Goal: Information Seeking & Learning: Find specific page/section

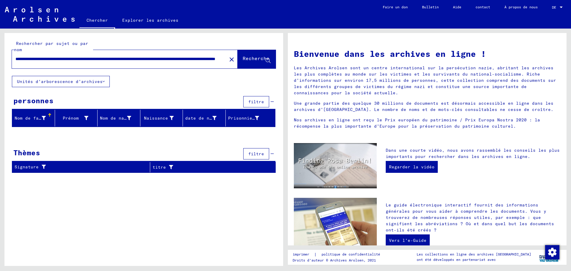
click at [91, 83] on font "Unités d'arborescence d'archives" at bounding box center [60, 81] width 86 height 5
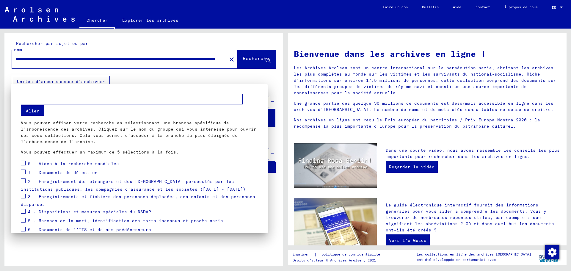
click at [31, 110] on font "Aller" at bounding box center [32, 110] width 13 height 5
click at [247, 59] on div at bounding box center [285, 135] width 571 height 271
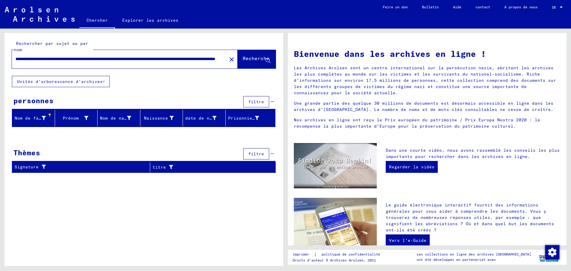
click at [31, 122] on div "Nom de famille" at bounding box center [35, 118] width 40 height 10
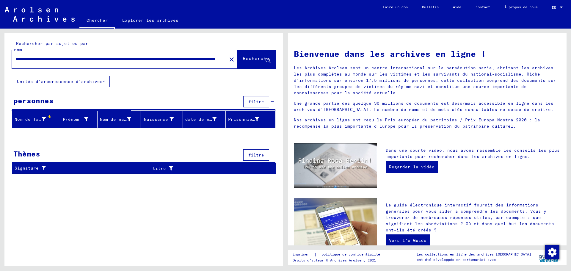
click at [31, 121] on font "Nom de famille" at bounding box center [33, 119] width 37 height 5
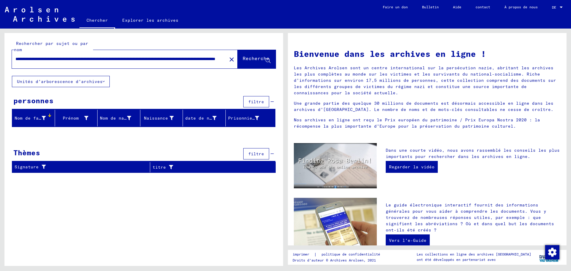
drag, startPoint x: 31, startPoint y: 119, endPoint x: 150, endPoint y: 86, distance: 123.3
click at [150, 86] on div "**********" at bounding box center [143, 105] width 279 height 145
click at [73, 118] on font "Prénom" at bounding box center [71, 117] width 16 height 5
click at [68, 83] on font "Unités d'arborescence d'archives" at bounding box center [60, 81] width 86 height 5
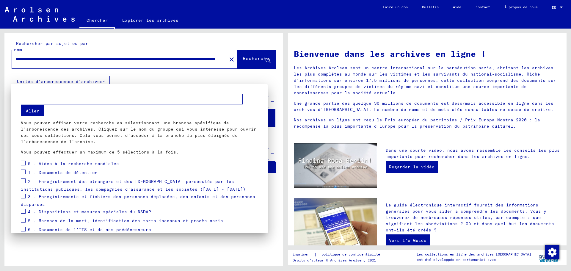
click at [54, 172] on font "1 - Documents de détention" at bounding box center [63, 172] width 70 height 5
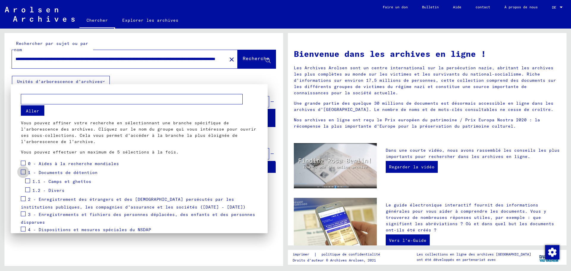
click at [24, 171] on span at bounding box center [23, 172] width 5 height 5
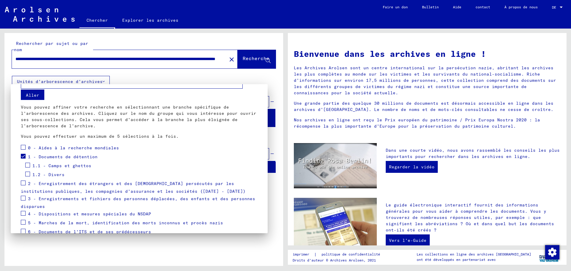
scroll to position [30, 0]
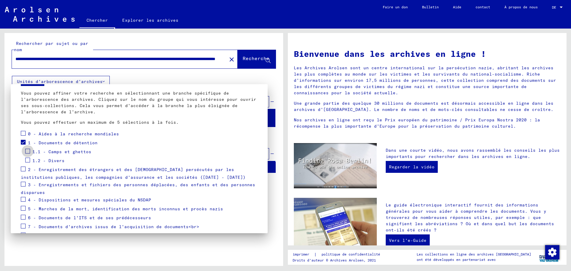
click at [28, 151] on span at bounding box center [27, 151] width 5 height 5
click at [249, 59] on div at bounding box center [285, 135] width 571 height 271
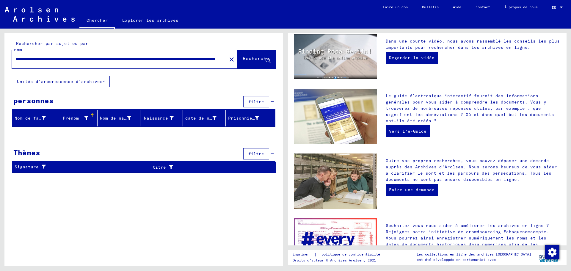
scroll to position [0, 0]
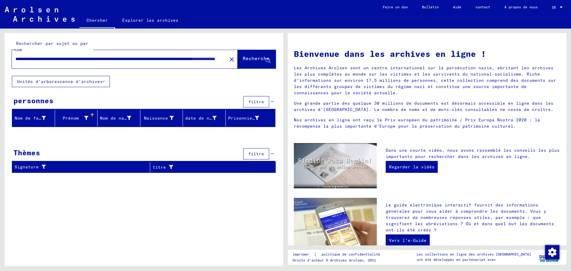
click at [247, 58] on font "Recherche" at bounding box center [256, 58] width 27 height 6
click at [268, 60] on icon at bounding box center [268, 60] width 5 height 5
click at [29, 117] on font "Nom de famille" at bounding box center [33, 117] width 37 height 5
click at [29, 164] on font "Signature" at bounding box center [27, 167] width 24 height 6
click at [254, 101] on font "filtre" at bounding box center [256, 101] width 16 height 5
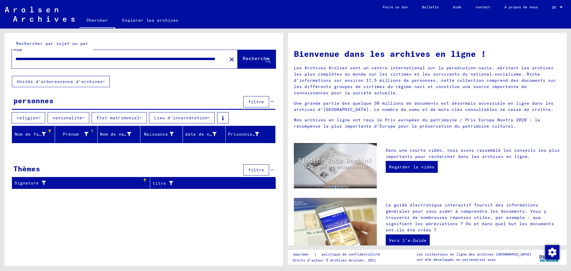
click at [73, 133] on font "Prénom" at bounding box center [71, 133] width 16 height 5
click at [163, 182] on font "titre" at bounding box center [159, 183] width 13 height 5
click at [29, 117] on font "religion" at bounding box center [27, 117] width 21 height 5
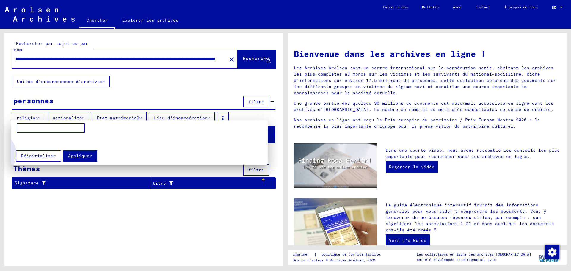
click at [34, 156] on font "Réinitialiser" at bounding box center [38, 155] width 35 height 5
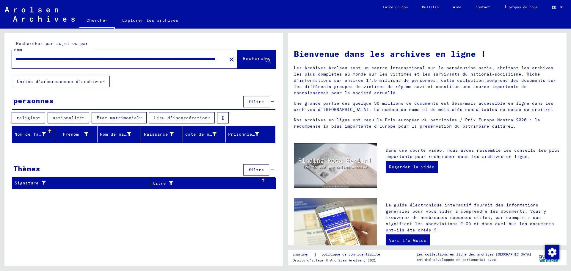
click at [36, 118] on font "religion" at bounding box center [27, 117] width 21 height 5
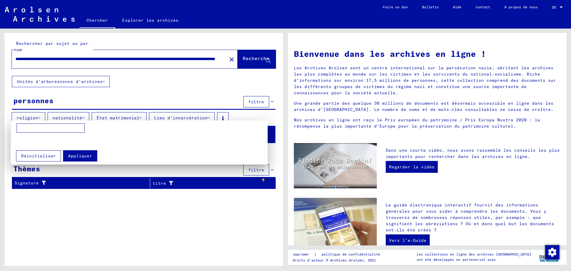
click at [25, 129] on input at bounding box center [51, 128] width 68 height 10
type input "**********"
click at [62, 116] on div at bounding box center [285, 135] width 571 height 271
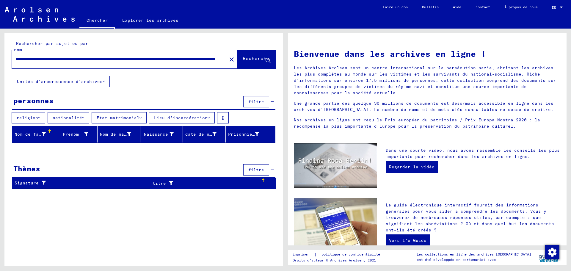
click at [60, 120] on font "nationalité" at bounding box center [67, 117] width 29 height 5
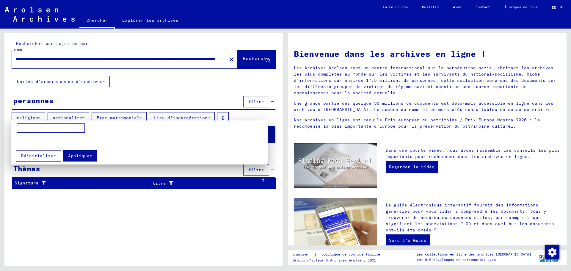
click at [23, 129] on input at bounding box center [51, 128] width 68 height 10
type input "*********"
click at [111, 118] on div at bounding box center [285, 135] width 571 height 271
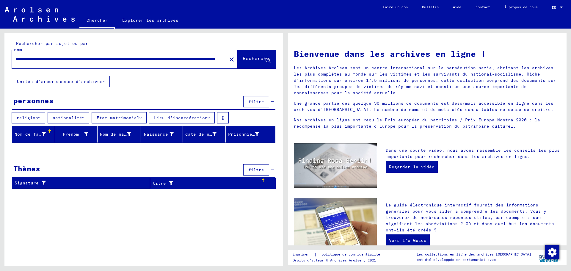
click at [111, 118] on font "État matrimonial" at bounding box center [118, 117] width 43 height 5
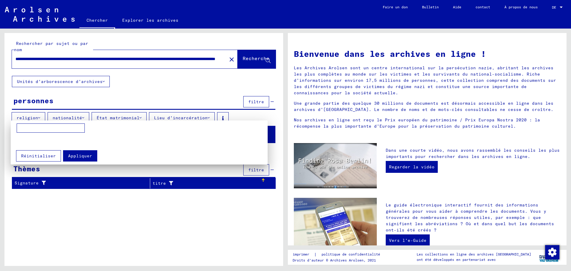
click at [24, 127] on input at bounding box center [51, 128] width 68 height 10
type input "**********"
click at [170, 117] on div at bounding box center [285, 135] width 571 height 271
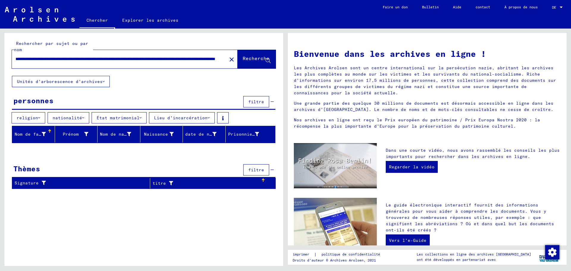
click at [170, 117] on font "Lieu d'incarcération" at bounding box center [181, 117] width 54 height 5
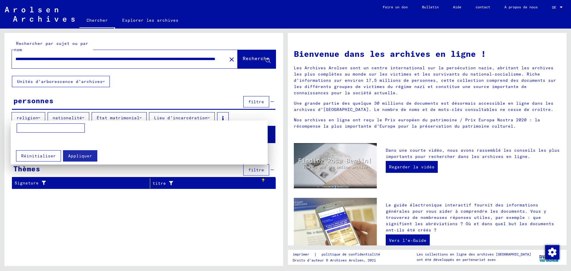
drag, startPoint x: 23, startPoint y: 127, endPoint x: 26, endPoint y: 128, distance: 3.9
click at [23, 128] on input at bounding box center [51, 128] width 68 height 10
type input "**********"
click at [248, 57] on div at bounding box center [285, 135] width 571 height 271
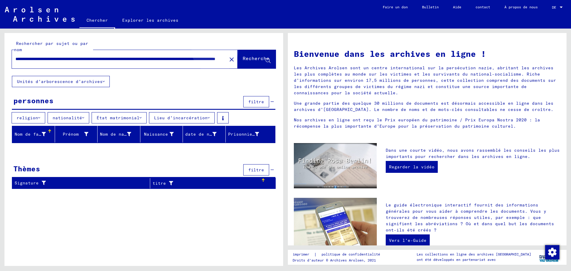
click at [248, 57] on font "Recherche" at bounding box center [256, 58] width 27 height 6
click at [33, 117] on font "religion" at bounding box center [27, 117] width 21 height 5
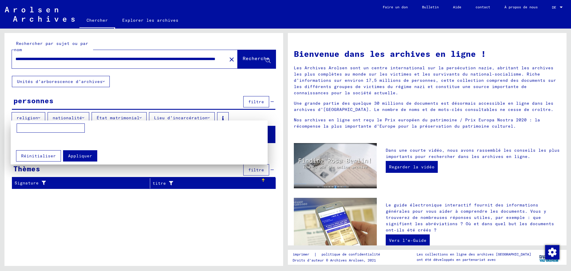
click at [65, 117] on div at bounding box center [285, 135] width 571 height 271
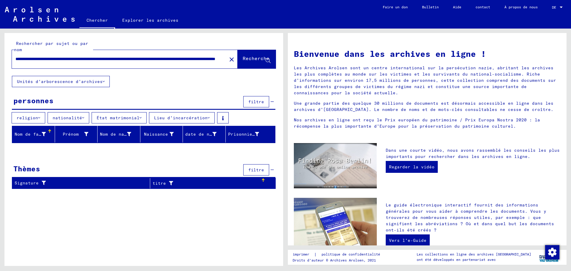
click at [87, 118] on button "nationalité" at bounding box center [69, 117] width 42 height 11
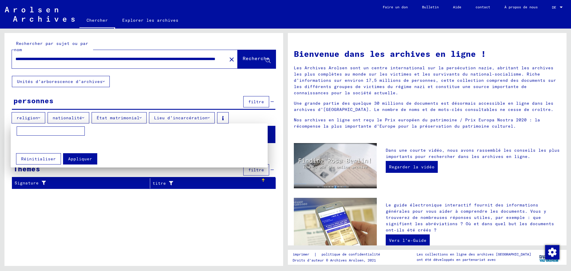
click at [113, 120] on div at bounding box center [285, 135] width 571 height 271
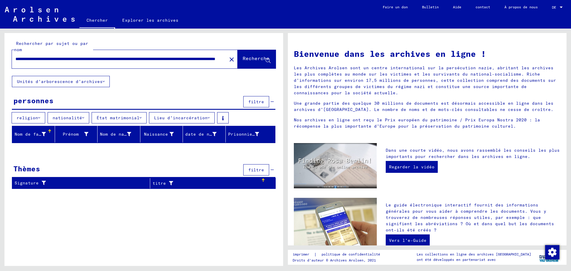
click at [113, 120] on font "État matrimonial" at bounding box center [118, 117] width 43 height 5
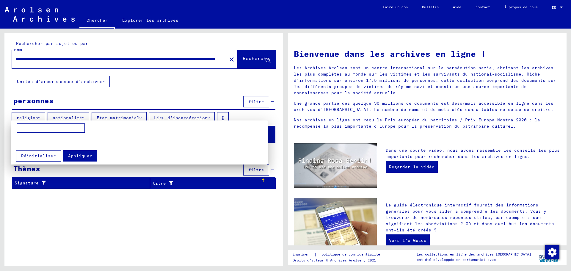
click at [166, 119] on div at bounding box center [285, 135] width 571 height 271
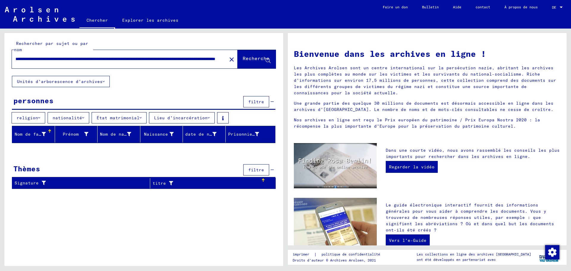
click at [166, 119] on font "Lieu d'incarcération" at bounding box center [181, 117] width 54 height 5
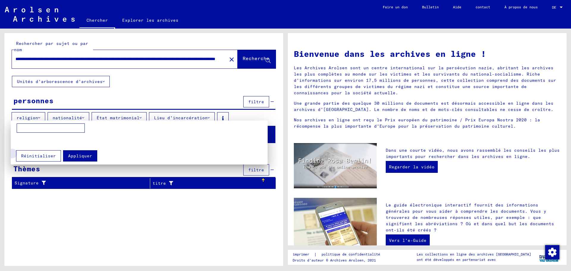
click at [51, 156] on font "Réinitialiser" at bounding box center [38, 155] width 35 height 5
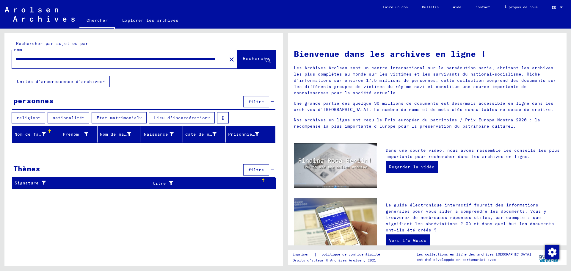
click at [255, 101] on font "filtre" at bounding box center [256, 101] width 16 height 5
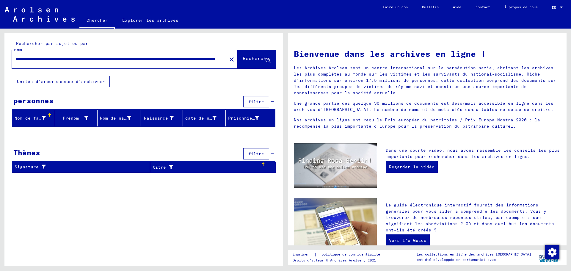
click at [250, 101] on font "filtre" at bounding box center [256, 101] width 16 height 5
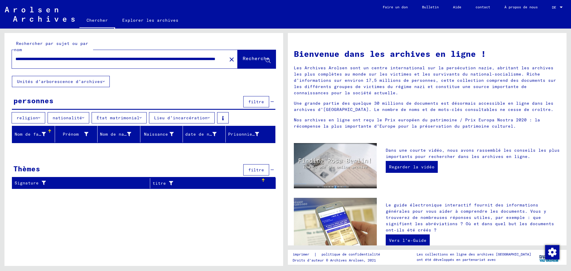
click at [250, 101] on font "filtre" at bounding box center [256, 101] width 16 height 5
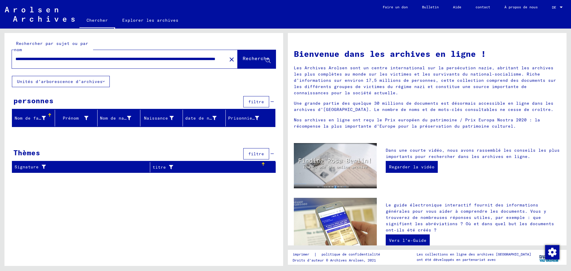
click at [253, 101] on font "filtre" at bounding box center [256, 101] width 16 height 5
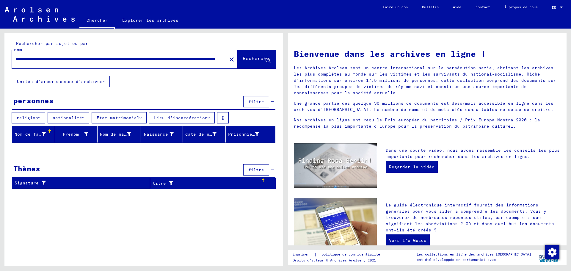
click at [49, 130] on div at bounding box center [49, 129] width 1 height 1
click at [49, 131] on div at bounding box center [49, 132] width 2 height 2
click at [50, 131] on div at bounding box center [50, 130] width 2 height 2
click at [36, 153] on div at bounding box center [143, 151] width 279 height 7
click at [15, 146] on div "Nom de famille Prénom Nom de naissance Naissance date de naissance Prisonnier #…" at bounding box center [143, 137] width 279 height 22
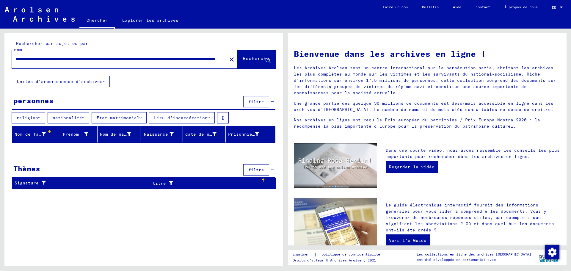
drag, startPoint x: 21, startPoint y: 146, endPoint x: 23, endPoint y: 145, distance: 3.3
click at [22, 147] on div "Nom de famille Prénom Nom de naissance Naissance date de naissance Prisonnier #…" at bounding box center [143, 137] width 279 height 22
click at [37, 134] on font "Nom de famille" at bounding box center [33, 133] width 37 height 5
click at [29, 133] on font "Nom de famille" at bounding box center [33, 133] width 37 height 5
click at [18, 134] on font "Nom de famille" at bounding box center [33, 133] width 37 height 5
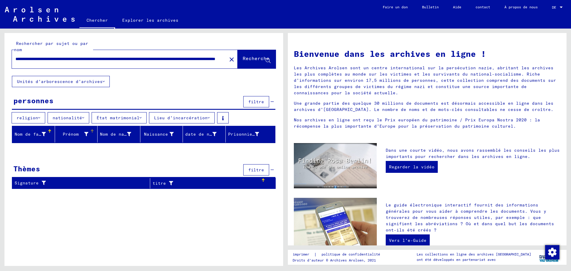
click at [71, 135] on font "Prénom" at bounding box center [71, 133] width 16 height 5
click at [86, 133] on icon at bounding box center [86, 134] width 4 height 4
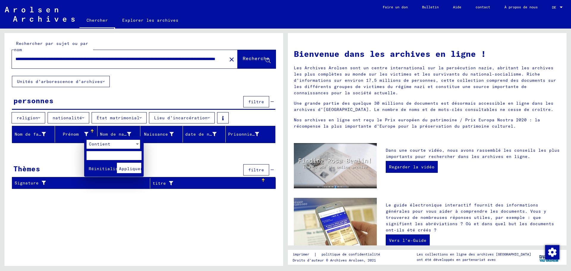
click at [86, 133] on div at bounding box center [285, 135] width 571 height 271
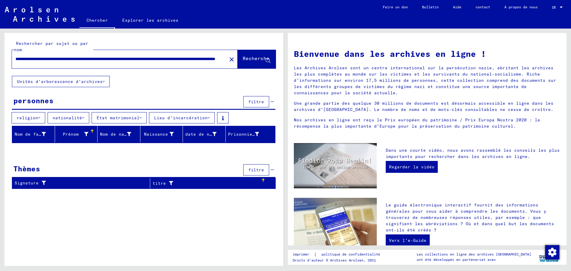
click at [86, 133] on icon at bounding box center [86, 134] width 4 height 4
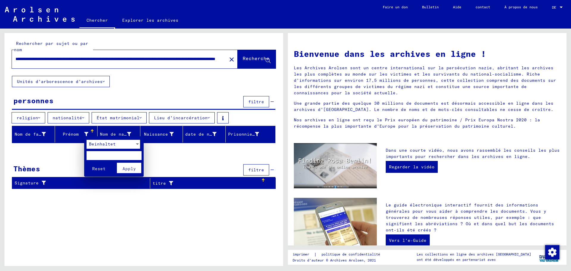
click at [86, 133] on div at bounding box center [285, 135] width 571 height 271
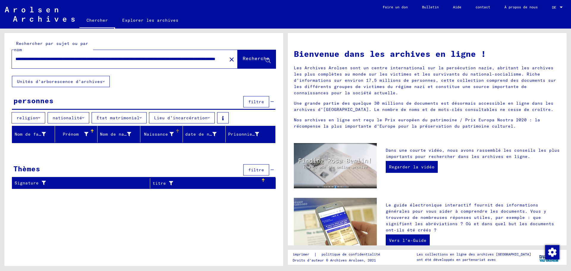
click at [172, 132] on icon at bounding box center [172, 134] width 4 height 4
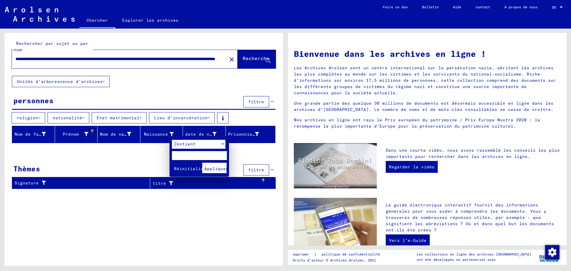
click at [177, 156] on input "text" at bounding box center [199, 155] width 55 height 9
click at [43, 132] on div at bounding box center [285, 135] width 571 height 271
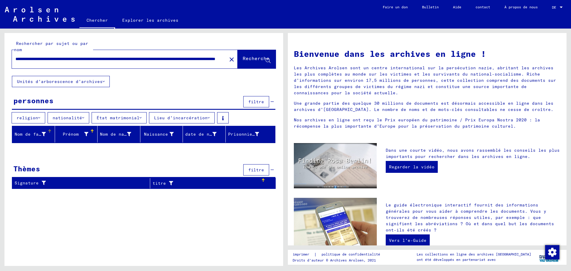
click at [43, 133] on font "Nom de famille" at bounding box center [33, 133] width 37 height 5
click at [43, 134] on font "Nom de famille" at bounding box center [33, 133] width 37 height 5
click at [49, 132] on div at bounding box center [49, 132] width 2 height 2
click at [43, 135] on font "Nom de famille" at bounding box center [33, 133] width 37 height 5
click at [44, 133] on font "Nom de famille" at bounding box center [33, 133] width 37 height 5
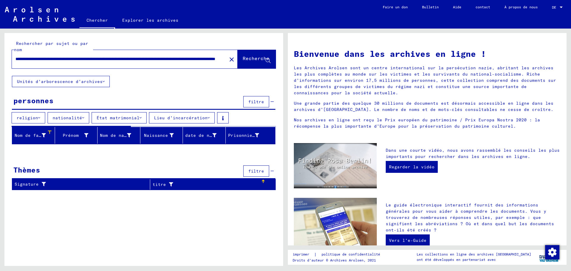
click at [44, 133] on font "Nom de famille" at bounding box center [33, 135] width 37 height 5
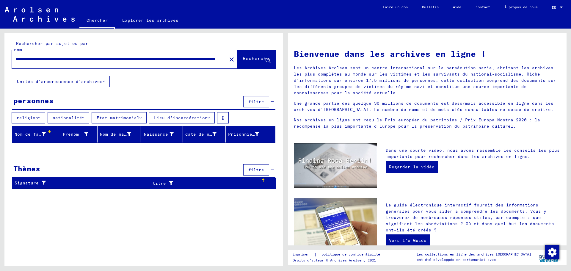
click at [44, 133] on font "Nom de famille" at bounding box center [33, 133] width 37 height 5
click at [86, 133] on icon at bounding box center [86, 134] width 4 height 4
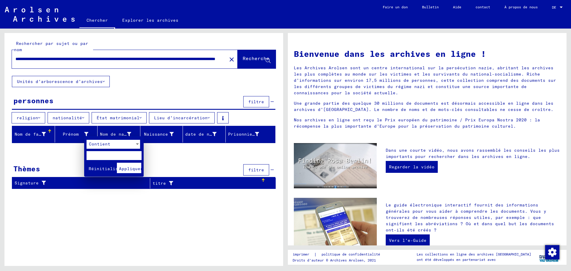
click at [92, 156] on input "text" at bounding box center [114, 155] width 55 height 9
type input "**********"
click at [131, 169] on font "Appliquer" at bounding box center [131, 168] width 24 height 5
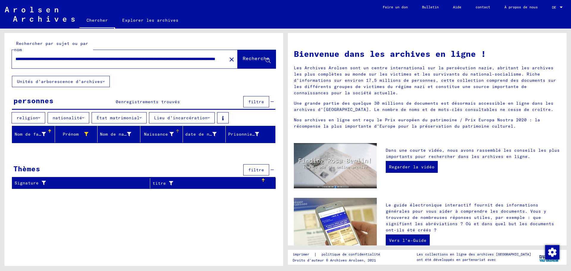
click at [172, 133] on icon at bounding box center [172, 134] width 4 height 4
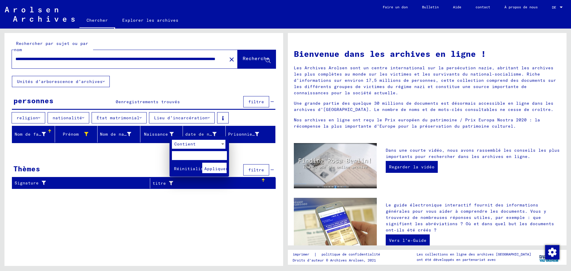
click at [175, 152] on input "text" at bounding box center [199, 155] width 55 height 9
type input "**********"
click at [213, 167] on font "Appliquer" at bounding box center [216, 168] width 24 height 5
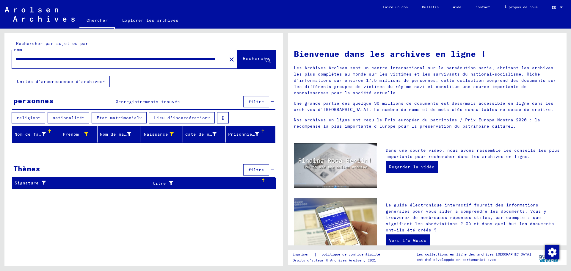
click at [258, 133] on font "Prisonnier #" at bounding box center [244, 133] width 32 height 5
click at [256, 134] on font "Prisonnier #" at bounding box center [244, 133] width 32 height 5
click at [251, 134] on font "Prisonnier #" at bounding box center [244, 133] width 32 height 5
click at [264, 130] on div at bounding box center [264, 130] width 2 height 2
click at [253, 135] on font "Prisonnier #" at bounding box center [244, 133] width 32 height 5
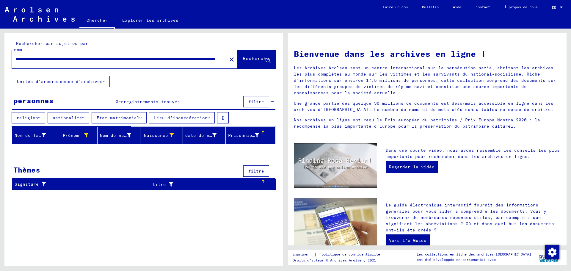
click at [253, 135] on font "Prisonnier #" at bounding box center [244, 135] width 32 height 5
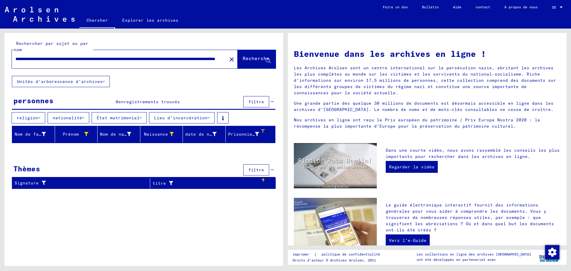
click at [253, 135] on font "Prisonnier #" at bounding box center [244, 133] width 32 height 5
click at [31, 167] on font "Thèmes" at bounding box center [26, 168] width 27 height 9
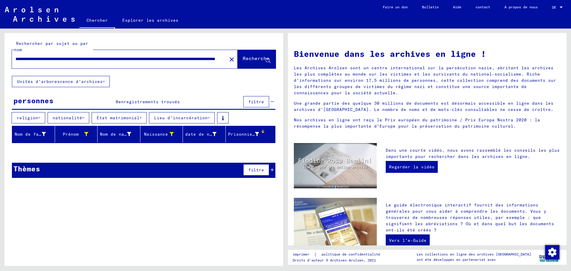
click at [255, 170] on font "filtre" at bounding box center [256, 169] width 16 height 5
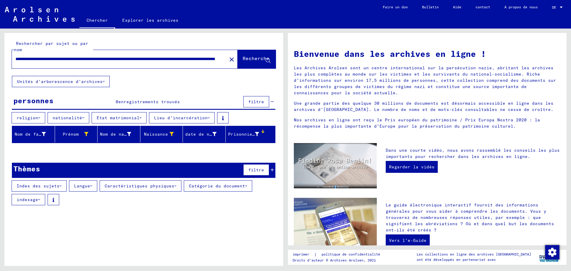
click at [47, 188] on font "Index des sujets" at bounding box center [38, 185] width 43 height 5
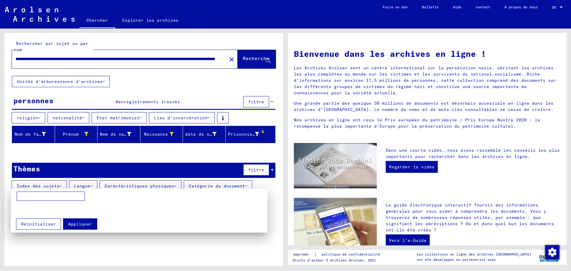
click at [88, 188] on div at bounding box center [285, 135] width 571 height 271
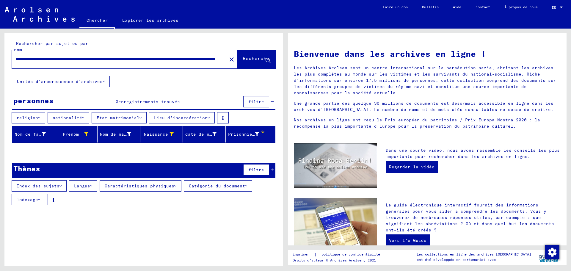
click at [90, 185] on icon at bounding box center [91, 186] width 2 height 4
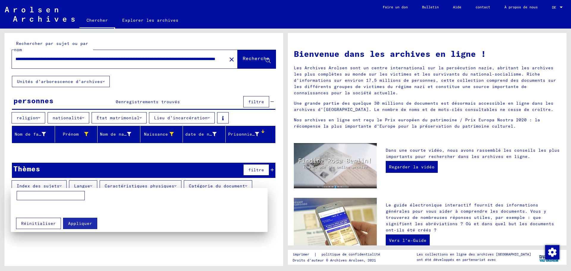
click at [118, 188] on mat-card "Appliquer Réinitialiser" at bounding box center [139, 210] width 257 height 44
click at [120, 185] on div at bounding box center [285, 135] width 571 height 271
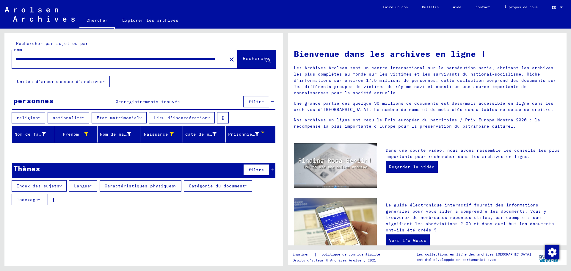
click at [120, 185] on font "Caractéristiques physiques" at bounding box center [140, 185] width 70 height 5
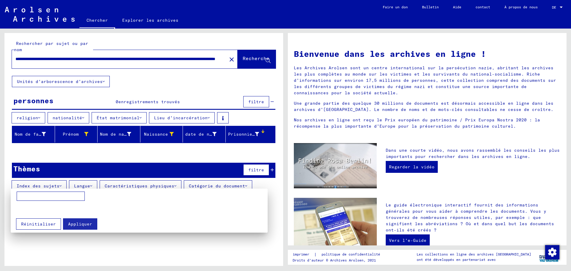
click at [213, 187] on div at bounding box center [285, 135] width 571 height 271
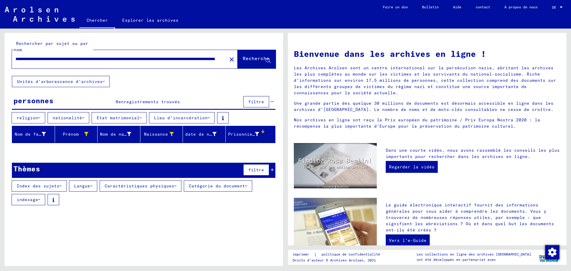
click at [213, 187] on font "Catégorie du document" at bounding box center [217, 185] width 56 height 5
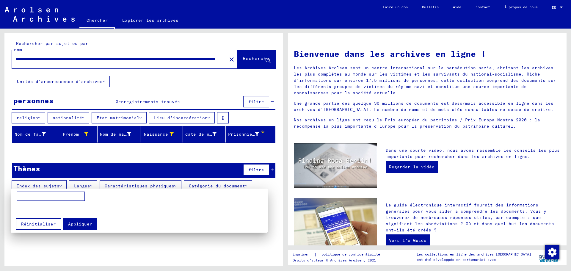
click at [254, 57] on div at bounding box center [285, 135] width 571 height 271
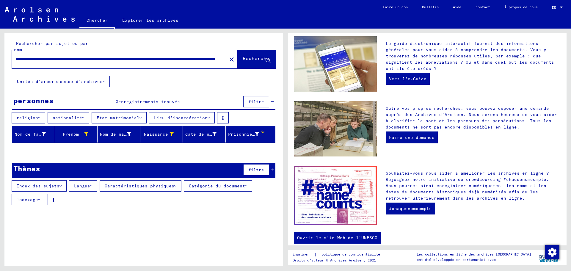
scroll to position [169, 0]
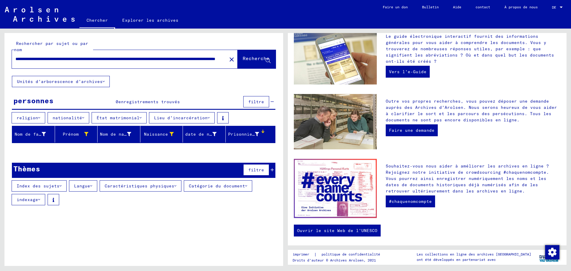
click at [255, 101] on font "filtre" at bounding box center [256, 101] width 16 height 5
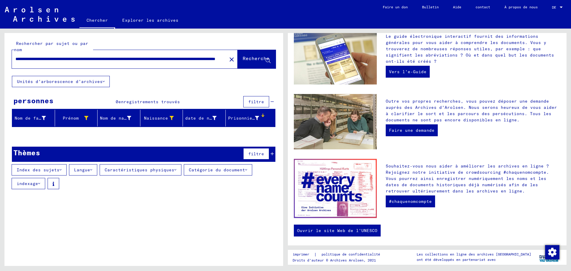
click at [255, 101] on font "filtre" at bounding box center [256, 101] width 16 height 5
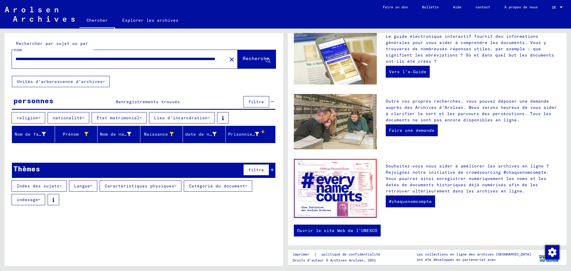
click at [164, 102] on font "enregistrements trouvés" at bounding box center [149, 101] width 62 height 5
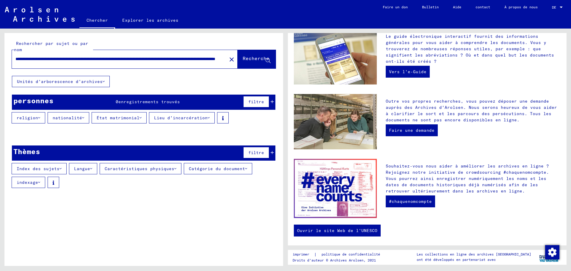
click at [38, 119] on icon at bounding box center [39, 118] width 2 height 4
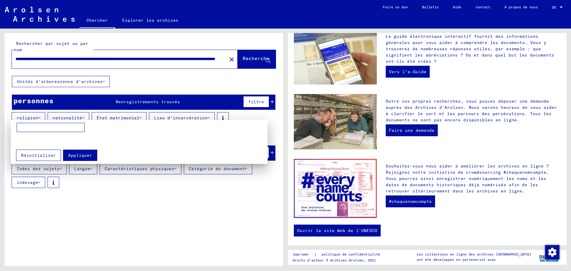
click at [69, 116] on div at bounding box center [285, 135] width 571 height 271
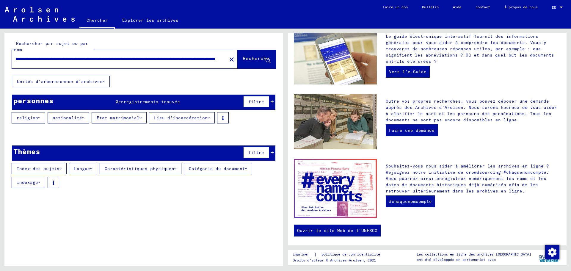
click at [69, 116] on font "nationalité" at bounding box center [67, 117] width 29 height 5
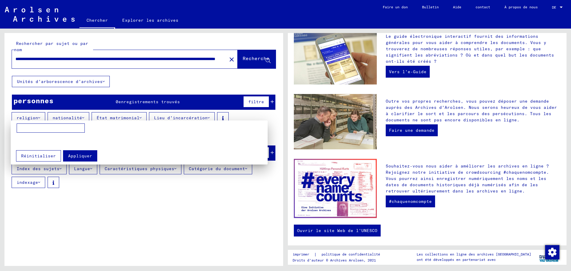
click at [101, 127] on div at bounding box center [139, 134] width 251 height 23
click at [108, 117] on div at bounding box center [285, 135] width 571 height 271
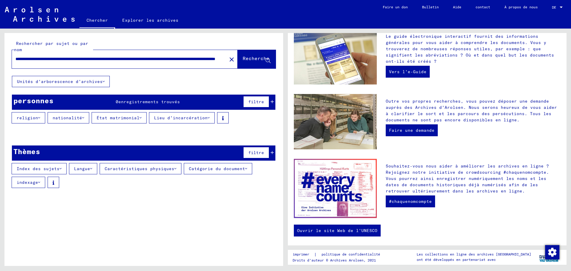
click at [108, 117] on font "État matrimonial" at bounding box center [118, 117] width 43 height 5
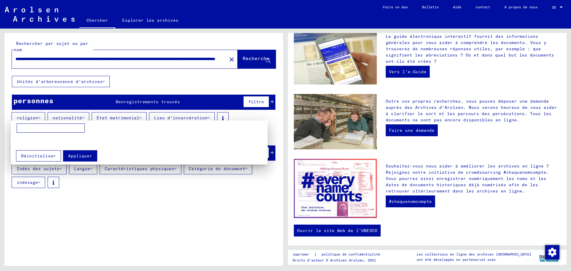
click at [160, 119] on div at bounding box center [285, 135] width 571 height 271
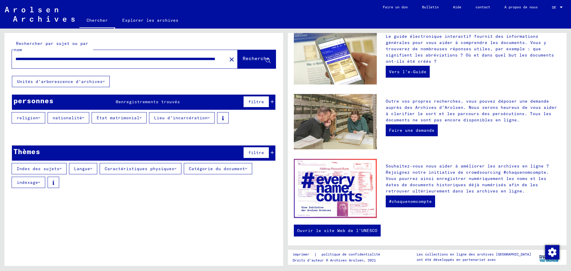
click at [162, 117] on font "Lieu d'incarcération" at bounding box center [181, 117] width 54 height 5
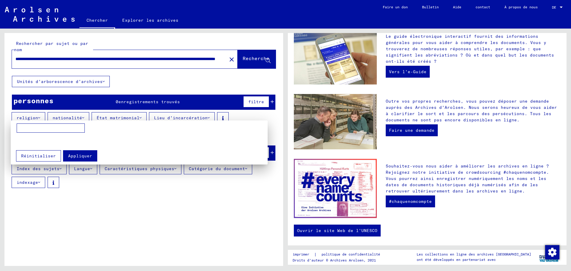
click at [154, 128] on div at bounding box center [139, 134] width 251 height 23
click at [29, 117] on div at bounding box center [285, 135] width 571 height 271
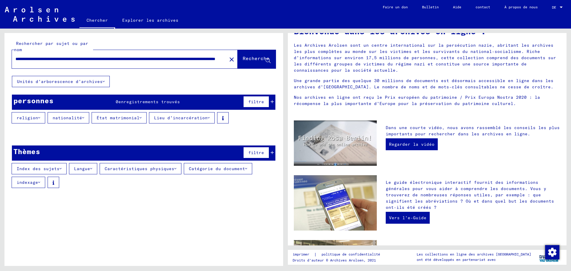
scroll to position [0, 0]
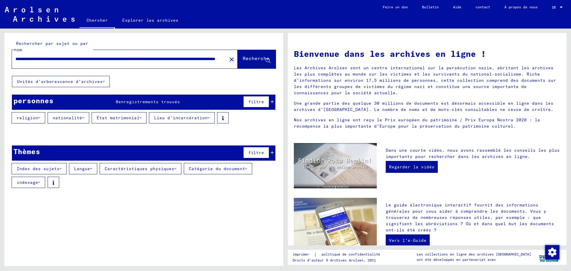
click at [68, 85] on button "Unités d'arborescence d'archives" at bounding box center [61, 81] width 98 height 11
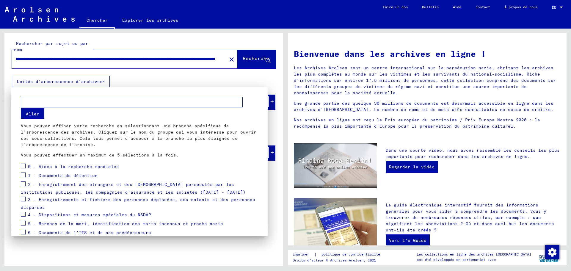
click at [124, 79] on div at bounding box center [285, 135] width 571 height 271
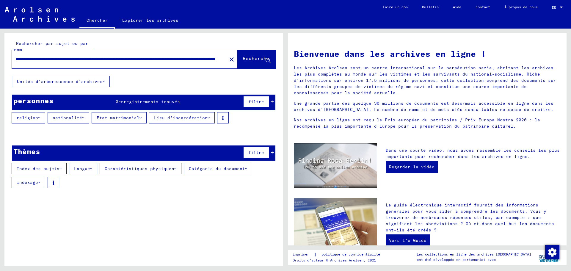
click at [132, 102] on font "enregistrements trouvés" at bounding box center [149, 101] width 62 height 5
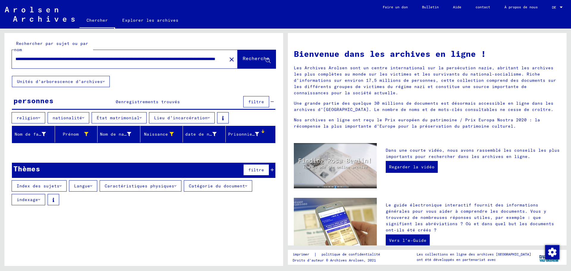
click at [133, 101] on font "enregistrements trouvés" at bounding box center [149, 101] width 62 height 5
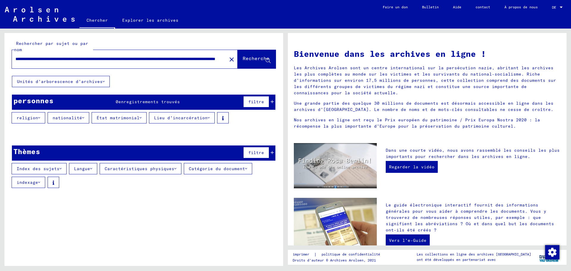
click at [254, 152] on font "filtre" at bounding box center [256, 152] width 16 height 5
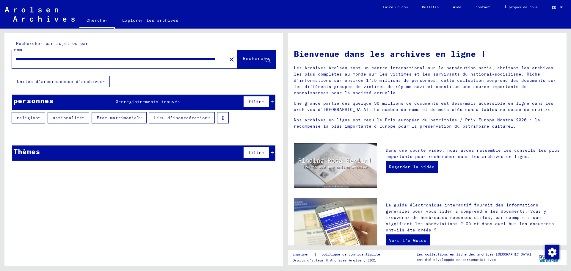
click at [272, 151] on icon at bounding box center [272, 153] width 3 height 4
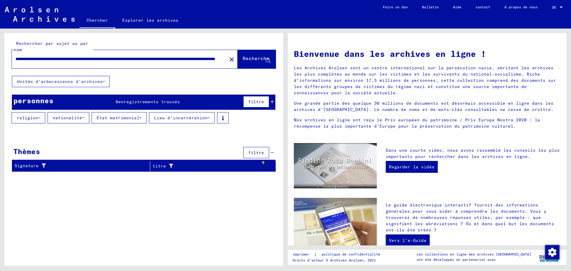
click at [260, 151] on font "filtre" at bounding box center [256, 152] width 16 height 5
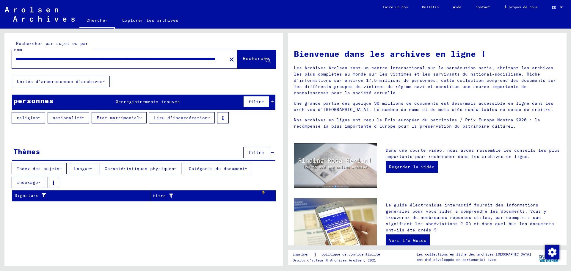
click at [258, 100] on font "filtre" at bounding box center [256, 101] width 16 height 5
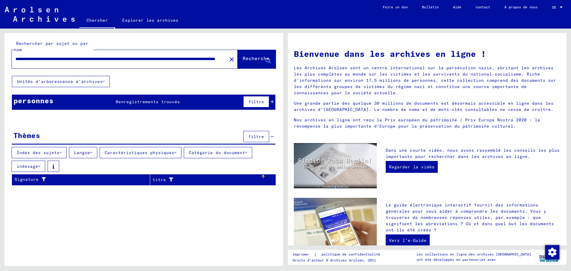
click at [258, 100] on font "filtre" at bounding box center [256, 101] width 16 height 5
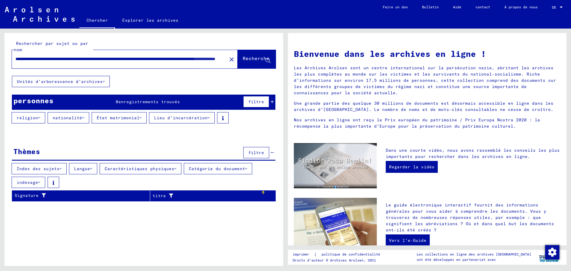
click at [249, 60] on font "Recherche" at bounding box center [256, 58] width 27 height 6
click at [247, 59] on font "Recherche" at bounding box center [256, 58] width 27 height 6
click at [238, 50] on button "Recherche" at bounding box center [257, 59] width 38 height 18
click at [247, 57] on font "Recherche" at bounding box center [256, 58] width 27 height 6
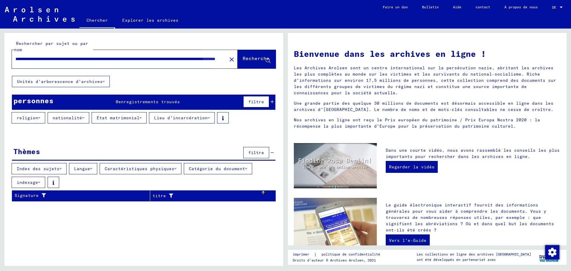
click at [253, 59] on font "Recherche" at bounding box center [256, 58] width 27 height 6
drag, startPoint x: 229, startPoint y: 78, endPoint x: 235, endPoint y: 18, distance: 60.4
click at [235, 18] on div "Chercher Explorer les archives" at bounding box center [227, 20] width 296 height 15
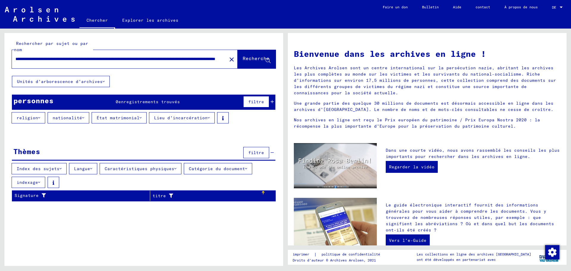
click at [256, 103] on font "filtre" at bounding box center [256, 101] width 16 height 5
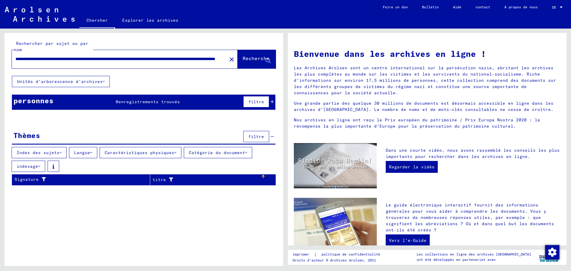
click at [256, 103] on font "filtre" at bounding box center [256, 101] width 16 height 5
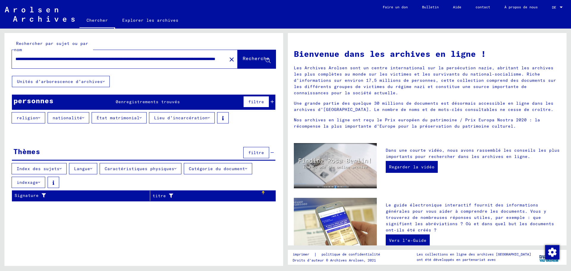
click at [174, 101] on font "enregistrements trouvés" at bounding box center [149, 101] width 62 height 5
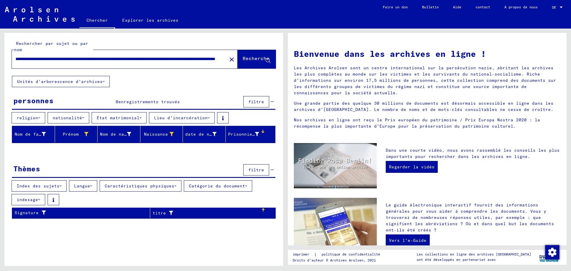
click at [170, 211] on icon at bounding box center [169, 213] width 7 height 4
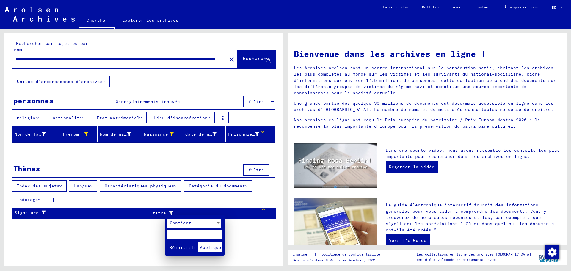
click at [263, 210] on div at bounding box center [285, 135] width 571 height 271
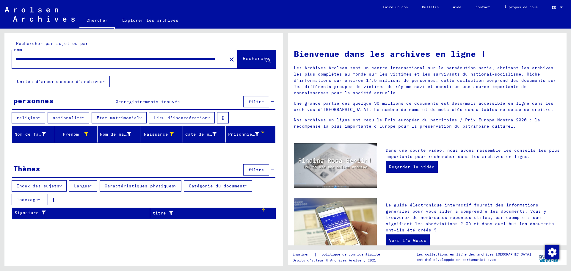
click at [263, 208] on div at bounding box center [263, 208] width 1 height 1
click at [64, 81] on font "Unités d'arborescence d'archives" at bounding box center [60, 81] width 86 height 5
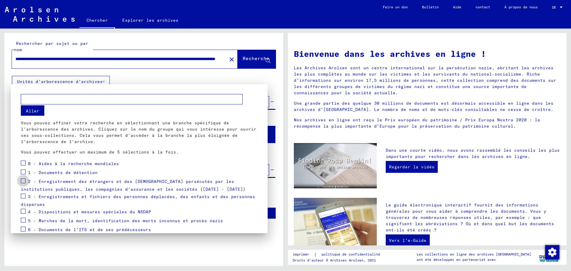
click at [24, 181] on span at bounding box center [23, 180] width 5 height 5
click at [31, 101] on input "text" at bounding box center [132, 99] width 222 height 10
type input "**********"
click at [245, 58] on div at bounding box center [285, 135] width 571 height 271
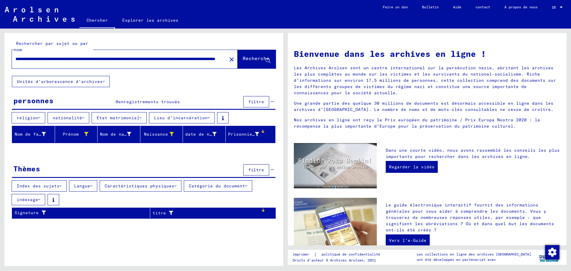
click at [30, 116] on font "religion" at bounding box center [27, 117] width 21 height 5
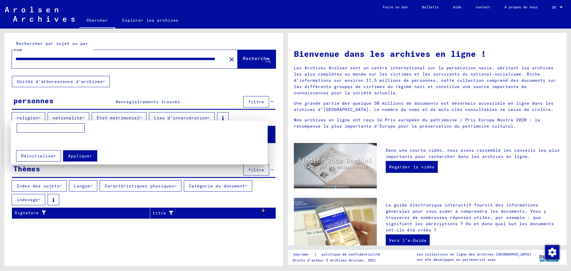
click at [30, 126] on input at bounding box center [51, 128] width 68 height 10
type input "**********"
click at [70, 117] on div at bounding box center [285, 135] width 571 height 271
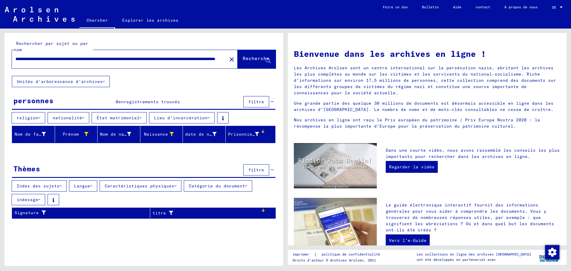
click at [70, 117] on font "nationalité" at bounding box center [67, 117] width 29 height 5
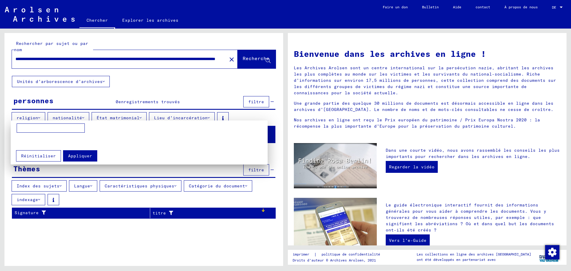
click at [42, 128] on input at bounding box center [51, 128] width 68 height 10
type input "*********"
click at [90, 132] on div "*********" at bounding box center [139, 134] width 251 height 23
click at [76, 153] on font "Appliquer" at bounding box center [80, 155] width 24 height 5
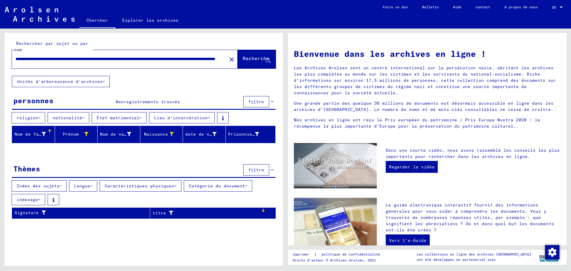
click at [101, 116] on font "État matrimonial" at bounding box center [118, 117] width 43 height 5
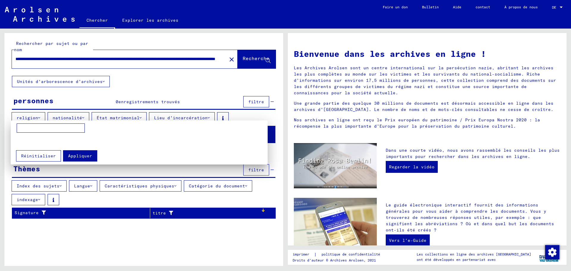
drag, startPoint x: 26, startPoint y: 130, endPoint x: 30, endPoint y: 130, distance: 3.6
click at [29, 130] on input at bounding box center [51, 128] width 68 height 10
type input "**********"
click at [168, 119] on div at bounding box center [285, 135] width 571 height 271
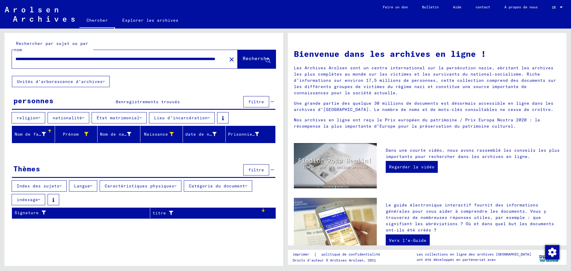
click at [168, 118] on font "Lieu d'incarcération" at bounding box center [181, 117] width 54 height 5
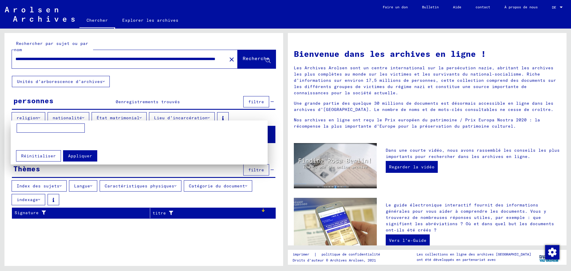
click at [27, 129] on input at bounding box center [51, 128] width 68 height 10
type input "**********"
click at [79, 156] on font "Appliquer" at bounding box center [80, 155] width 24 height 5
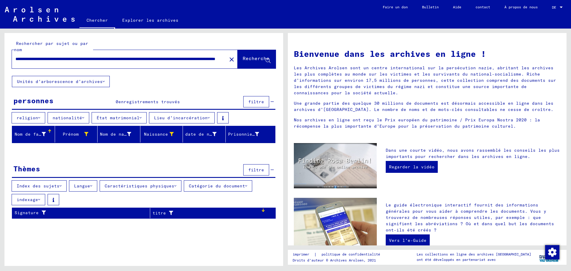
click at [38, 135] on font "Nom de famille" at bounding box center [33, 133] width 37 height 5
click at [43, 132] on font "Nom de famille" at bounding box center [33, 133] width 37 height 5
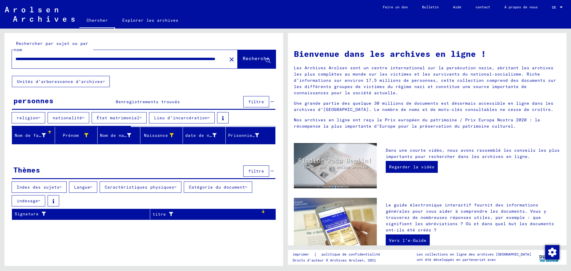
click at [43, 133] on font "Nom de famille" at bounding box center [33, 135] width 37 height 5
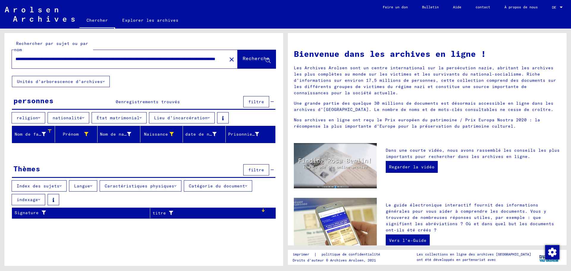
click at [43, 132] on font "Nom de famille" at bounding box center [33, 133] width 37 height 5
click at [33, 134] on font "Nom de famille" at bounding box center [33, 133] width 37 height 5
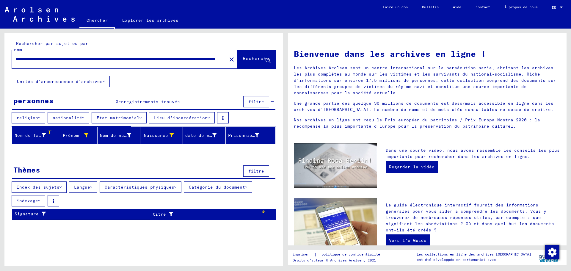
click at [33, 134] on font "Nom de famille" at bounding box center [33, 135] width 37 height 5
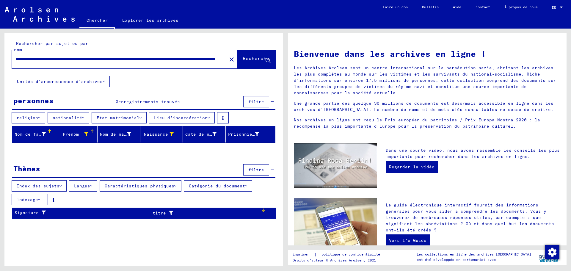
click at [75, 134] on font "Prénom" at bounding box center [71, 133] width 16 height 5
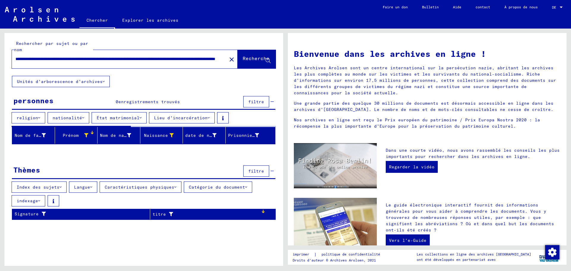
click at [75, 134] on font "Prénom" at bounding box center [71, 135] width 16 height 5
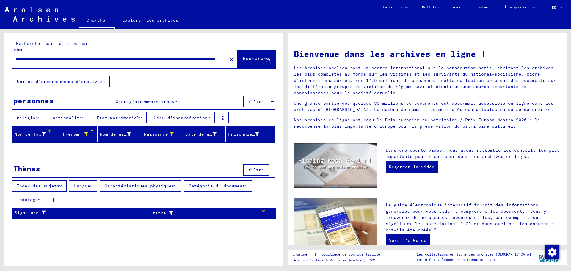
click at [35, 133] on font "Nom de famille" at bounding box center [33, 133] width 37 height 5
click at [197, 135] on font "date de naissance" at bounding box center [208, 133] width 46 height 5
click at [238, 134] on font "Prisonnier #" at bounding box center [244, 133] width 32 height 5
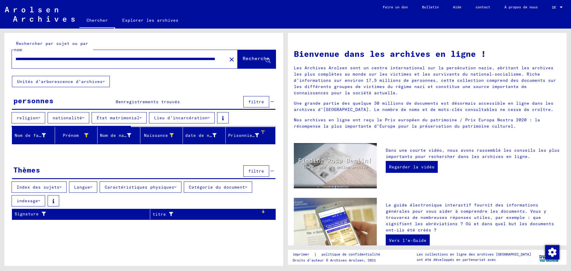
click at [238, 134] on font "Prisonnier #" at bounding box center [244, 135] width 32 height 5
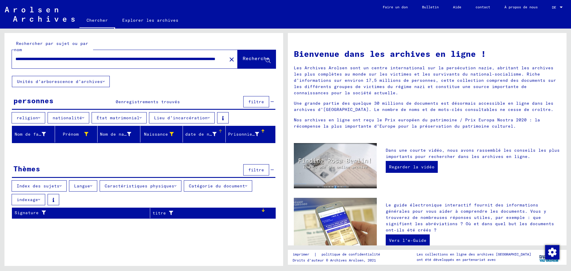
click at [200, 133] on font "date de naissance" at bounding box center [208, 133] width 46 height 5
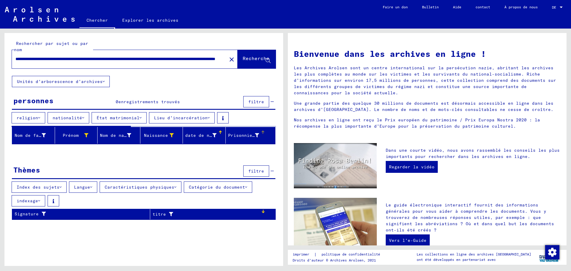
click at [244, 136] on font "Prisonnier #" at bounding box center [244, 135] width 32 height 5
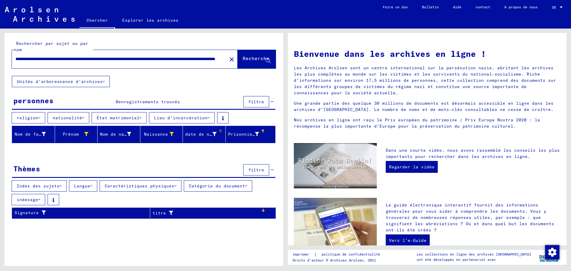
click at [189, 133] on font "date de naissance" at bounding box center [208, 133] width 46 height 5
click at [158, 133] on font "Naissance" at bounding box center [156, 133] width 24 height 5
click at [48, 185] on font "Index des sujets" at bounding box center [38, 185] width 43 height 5
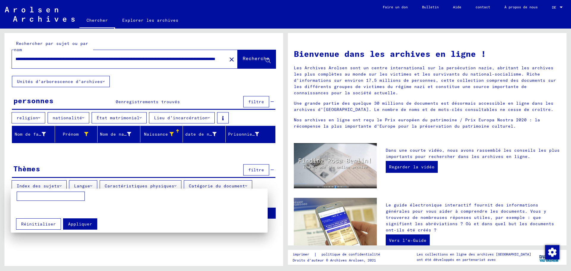
click at [87, 187] on div at bounding box center [285, 135] width 571 height 271
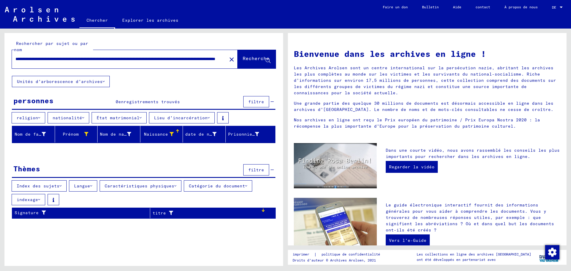
click at [90, 187] on icon at bounding box center [91, 186] width 2 height 4
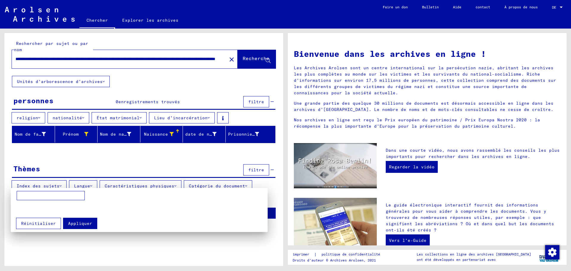
click at [30, 198] on input at bounding box center [51, 196] width 68 height 10
type input "*********"
click at [79, 224] on font "Appliquer" at bounding box center [80, 223] width 24 height 5
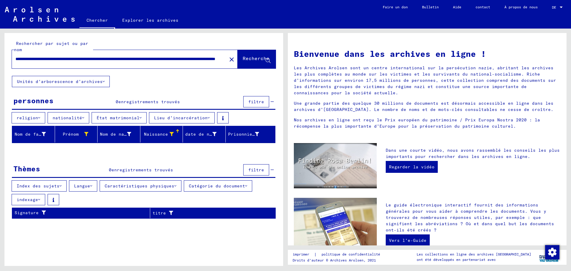
click at [138, 188] on font "Caractéristiques physiques" at bounding box center [140, 185] width 70 height 5
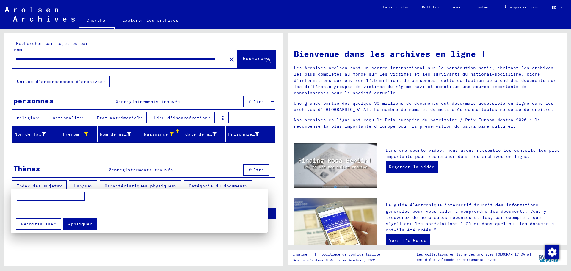
drag, startPoint x: 30, startPoint y: 196, endPoint x: 52, endPoint y: 200, distance: 22.0
click at [33, 196] on input at bounding box center [51, 197] width 68 height 10
type input "*****"
click at [73, 222] on font "Appliquer" at bounding box center [80, 223] width 24 height 5
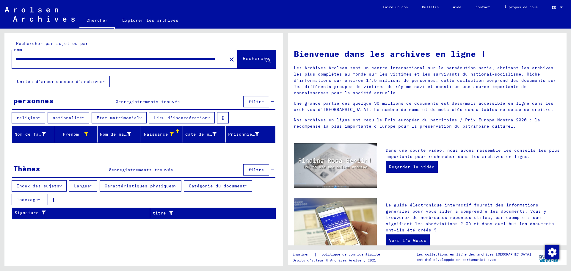
click at [225, 185] on font "Catégorie du document" at bounding box center [217, 185] width 56 height 5
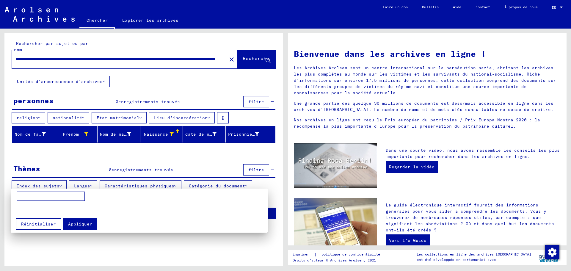
click at [21, 196] on input at bounding box center [51, 197] width 68 height 10
type input "**********"
click at [79, 224] on font "Appliquer" at bounding box center [80, 223] width 24 height 5
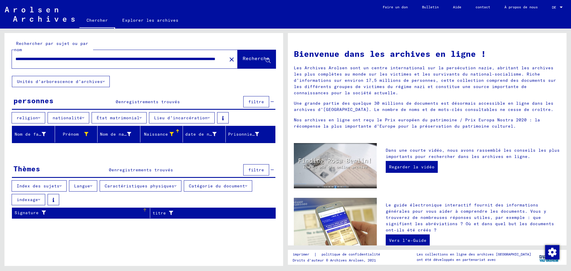
click at [45, 211] on icon at bounding box center [42, 213] width 7 height 4
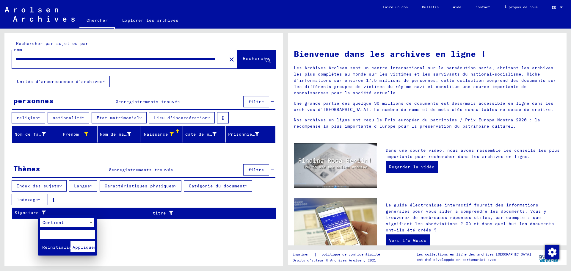
click at [43, 235] on input "text" at bounding box center [67, 234] width 55 height 9
type input "*"
type input "**********"
click at [82, 246] on font "Appliquer" at bounding box center [85, 247] width 24 height 5
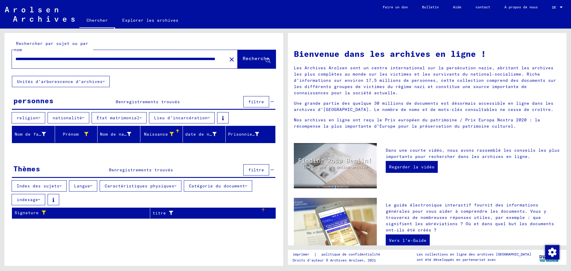
click at [160, 214] on font "titre" at bounding box center [159, 212] width 13 height 5
click at [160, 214] on div "Titel" at bounding box center [207, 213] width 108 height 6
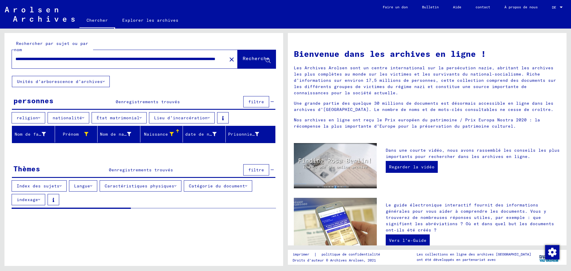
click at [160, 214] on div "**********" at bounding box center [143, 151] width 279 height 237
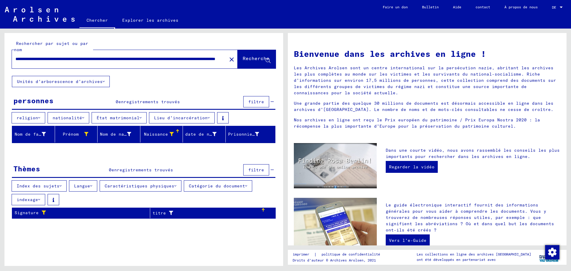
click at [160, 214] on font "titre" at bounding box center [159, 212] width 13 height 5
click at [30, 214] on font "Signature" at bounding box center [27, 212] width 24 height 5
click at [159, 214] on font "titre" at bounding box center [159, 212] width 13 height 5
click at [159, 214] on div "Titel" at bounding box center [207, 213] width 108 height 6
click at [159, 214] on font "titre" at bounding box center [159, 212] width 13 height 5
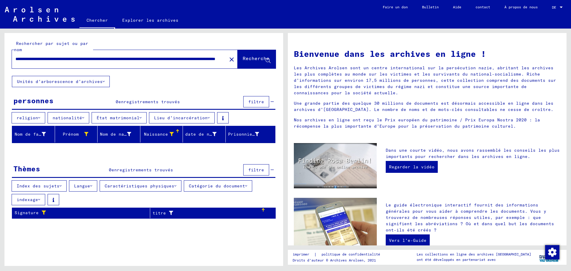
click at [170, 211] on icon at bounding box center [169, 213] width 7 height 4
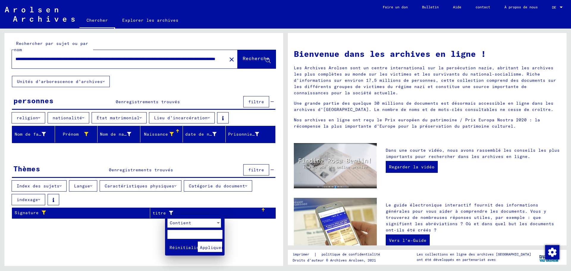
click at [170, 233] on input "text" at bounding box center [194, 234] width 55 height 9
type input "**********"
click at [213, 247] on font "Appliquer" at bounding box center [212, 247] width 24 height 5
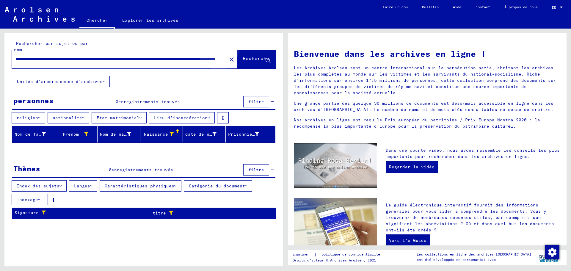
click at [251, 57] on font "Recherche" at bounding box center [256, 58] width 27 height 6
click at [418, 164] on font "Regarder la vidéo" at bounding box center [412, 166] width 46 height 5
